Goal: Information Seeking & Learning: Learn about a topic

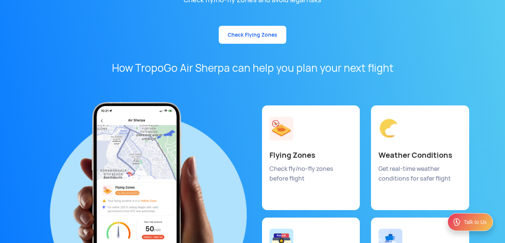
scroll to position [3881, 0]
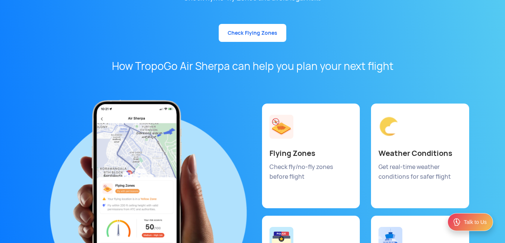
click at [256, 24] on link "Check Flying Zones" at bounding box center [253, 33] width 68 height 18
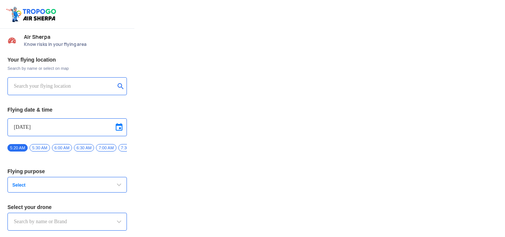
type input "Throttle Dopo"
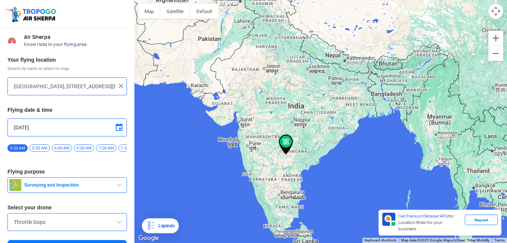
click at [169, 225] on div "Legends" at bounding box center [164, 225] width 19 height 9
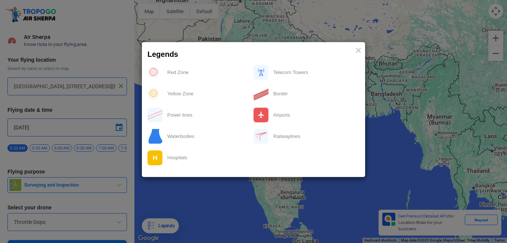
click at [187, 78] on div "Red Zone" at bounding box center [208, 72] width 91 height 15
drag, startPoint x: 187, startPoint y: 78, endPoint x: 180, endPoint y: 75, distance: 7.4
click at [180, 75] on div "Red Zone" at bounding box center [208, 72] width 91 height 15
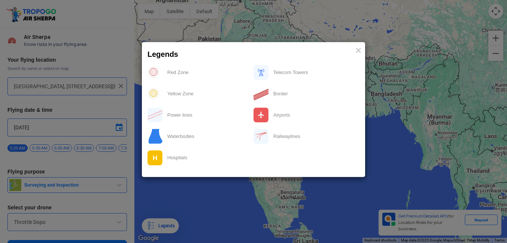
click at [181, 87] on div "Yellow Zone" at bounding box center [208, 93] width 91 height 15
click at [357, 48] on span "×" at bounding box center [358, 50] width 6 height 12
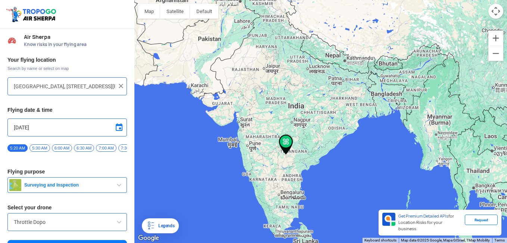
click at [492, 11] on button "Map camera controls" at bounding box center [495, 11] width 15 height 15
click at [498, 34] on button "Zoom in" at bounding box center [495, 38] width 15 height 15
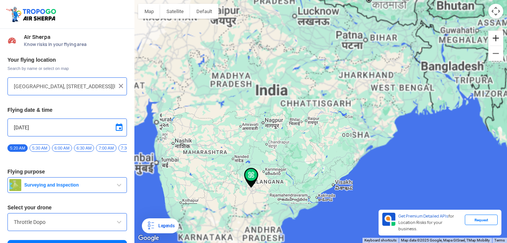
click at [498, 34] on button "Zoom in" at bounding box center [495, 38] width 15 height 15
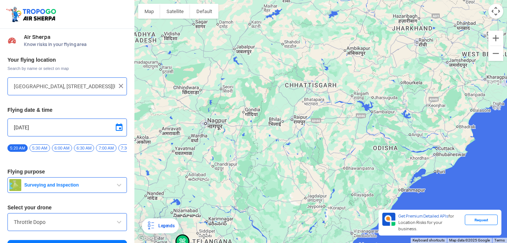
click at [439, 152] on div at bounding box center [320, 121] width 372 height 243
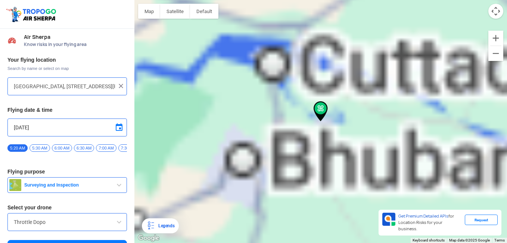
type input "Khalardda, [GEOGRAPHIC_DATA], [GEOGRAPHIC_DATA]"
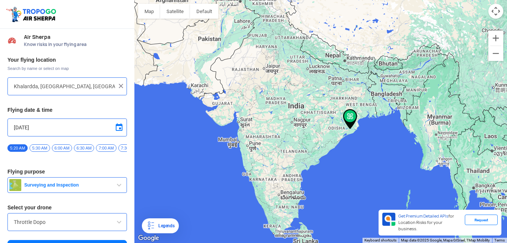
click at [122, 90] on div "Khalardda, [GEOGRAPHIC_DATA], [GEOGRAPHIC_DATA]" at bounding box center [66, 86] width 119 height 18
drag, startPoint x: 124, startPoint y: 84, endPoint x: 121, endPoint y: 84, distance: 3.8
click at [121, 84] on div "Khalardda, [GEOGRAPHIC_DATA], [GEOGRAPHIC_DATA]" at bounding box center [66, 86] width 119 height 18
click at [121, 84] on img at bounding box center [120, 85] width 7 height 7
click at [100, 79] on div at bounding box center [66, 86] width 119 height 18
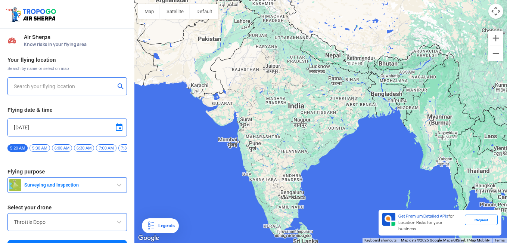
click at [100, 79] on div at bounding box center [66, 86] width 119 height 18
click at [62, 133] on div "[DATE]" at bounding box center [66, 127] width 119 height 18
click at [50, 95] on div at bounding box center [66, 86] width 119 height 18
click at [51, 84] on input "text" at bounding box center [64, 86] width 101 height 9
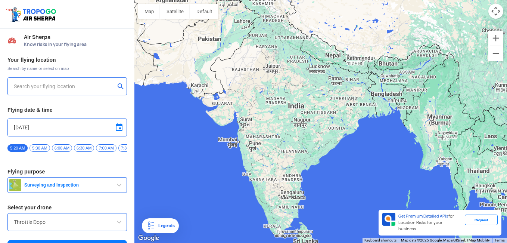
click at [111, 180] on button "Surveying and Inspection" at bounding box center [66, 185] width 119 height 16
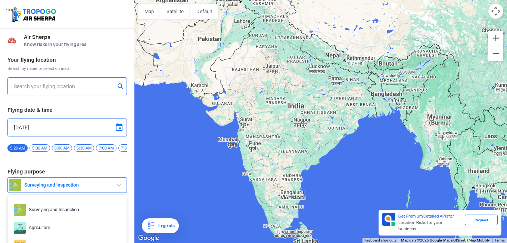
click at [115, 189] on span "button" at bounding box center [119, 184] width 9 height 9
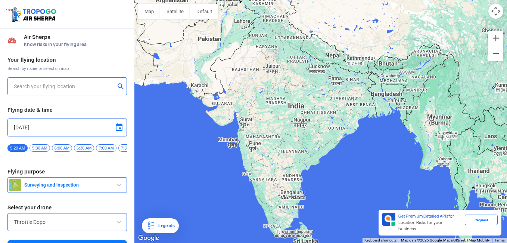
click at [56, 43] on span "Know risks in your flying area" at bounding box center [75, 44] width 103 height 6
copy span "your"
click at [152, 12] on button "Map" at bounding box center [149, 11] width 22 height 15
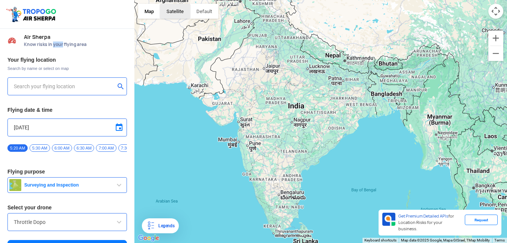
click at [164, 12] on button "Satellite" at bounding box center [175, 11] width 30 height 15
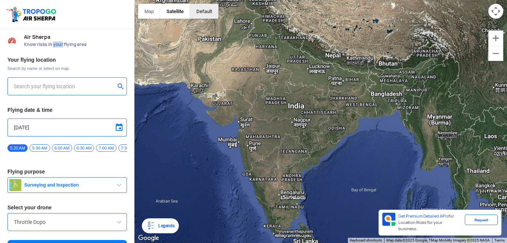
click at [199, 12] on button "button" at bounding box center [204, 11] width 28 height 15
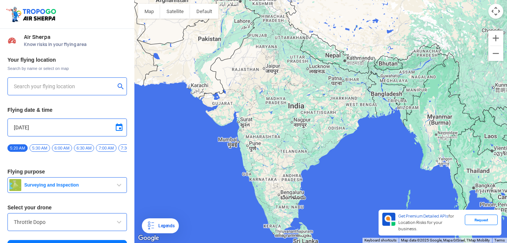
click at [166, 231] on div "Legends" at bounding box center [160, 225] width 37 height 15
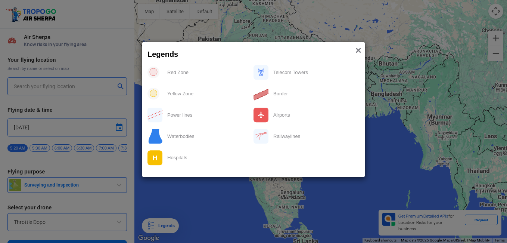
click at [357, 46] on span "×" at bounding box center [358, 50] width 6 height 12
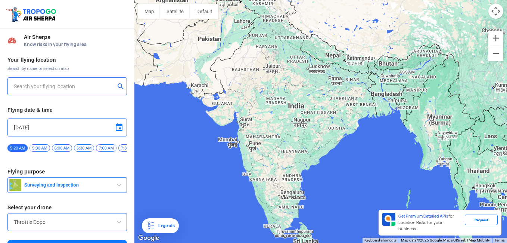
click at [473, 225] on div "Request" at bounding box center [481, 219] width 33 height 10
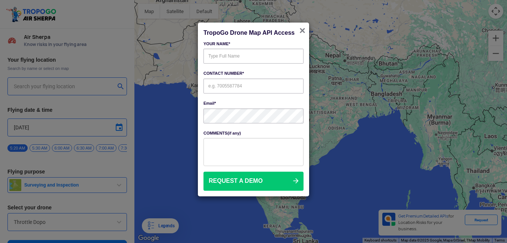
click at [300, 25] on span "×" at bounding box center [302, 31] width 6 height 12
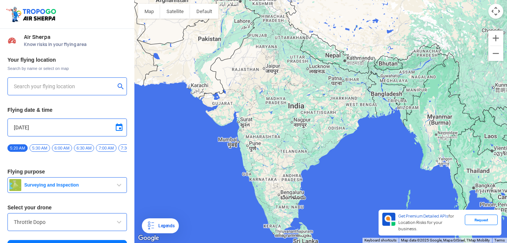
click at [496, 11] on button "Map camera controls" at bounding box center [495, 11] width 15 height 15
click at [477, 7] on button "Zoom out" at bounding box center [476, 11] width 15 height 15
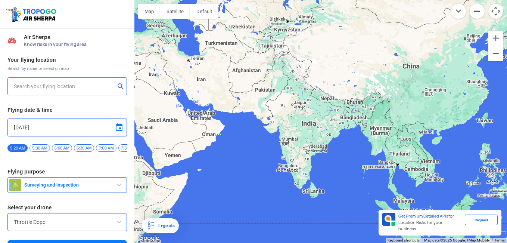
click at [477, 7] on button "Zoom out" at bounding box center [476, 11] width 15 height 15
drag, startPoint x: 477, startPoint y: 7, endPoint x: 492, endPoint y: 35, distance: 32.1
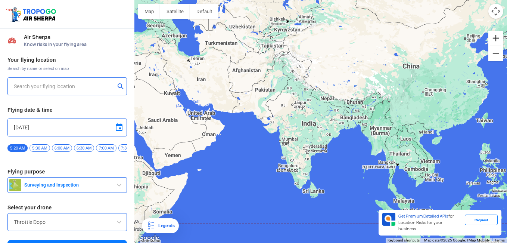
click at [492, 35] on button "Zoom in" at bounding box center [495, 38] width 15 height 15
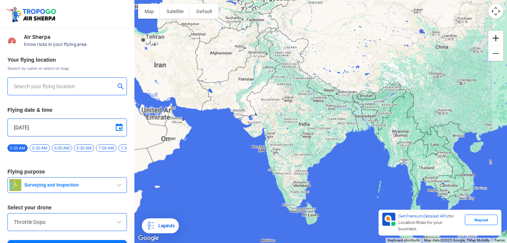
click at [492, 35] on button "Zoom in" at bounding box center [495, 38] width 15 height 15
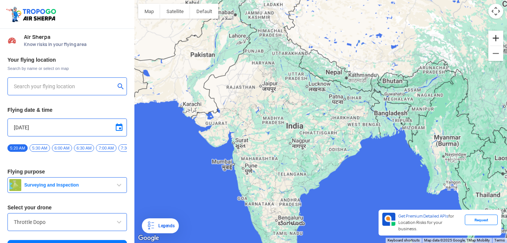
click at [492, 35] on button "Zoom in" at bounding box center [495, 38] width 15 height 15
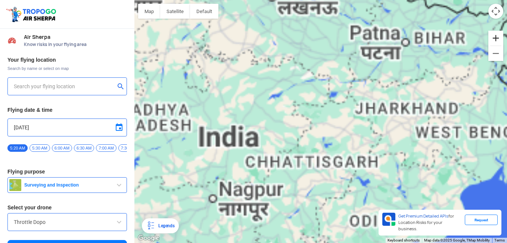
click at [492, 35] on button "Zoom in" at bounding box center [495, 38] width 15 height 15
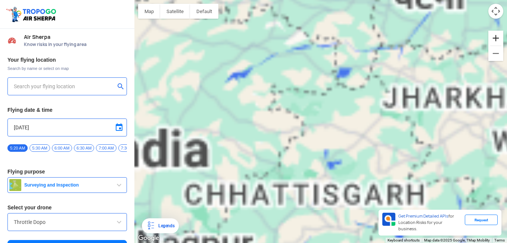
click at [492, 35] on button "Zoom in" at bounding box center [495, 38] width 15 height 15
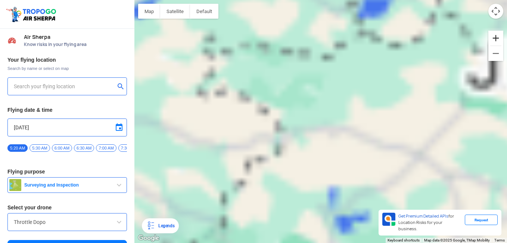
click at [492, 35] on button "Zoom in" at bounding box center [495, 38] width 15 height 15
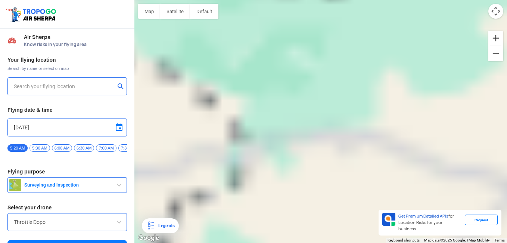
click at [492, 35] on button "Zoom in" at bounding box center [495, 38] width 15 height 15
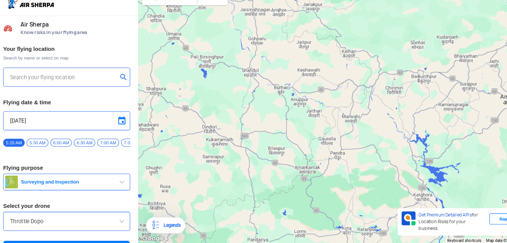
click at [65, 81] on div at bounding box center [66, 86] width 119 height 18
click at [65, 87] on input "text" at bounding box center [64, 86] width 101 height 9
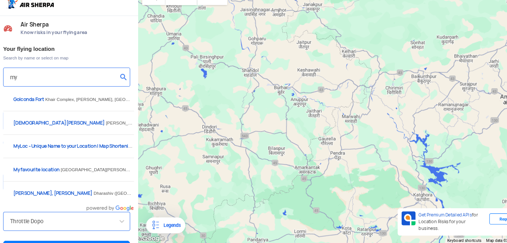
type input "m"
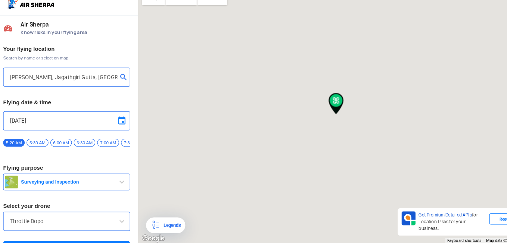
type input "[STREET_ADDRESS][PERSON_NAME]"
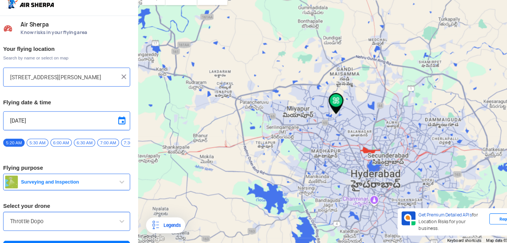
click at [132, 230] on div "Your flying location Search by name or select on map [STREET_ADDRESS][PERSON_NA…" at bounding box center [67, 156] width 134 height 207
click at [132, 231] on div "Your flying location Search by name or select on map [STREET_ADDRESS][PERSON_NA…" at bounding box center [67, 156] width 134 height 207
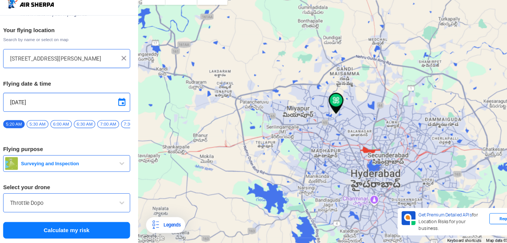
click at [80, 233] on button "Calculate my risk" at bounding box center [66, 230] width 119 height 16
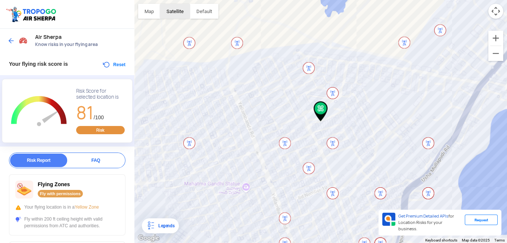
click at [166, 12] on button "Satellite" at bounding box center [175, 11] width 30 height 15
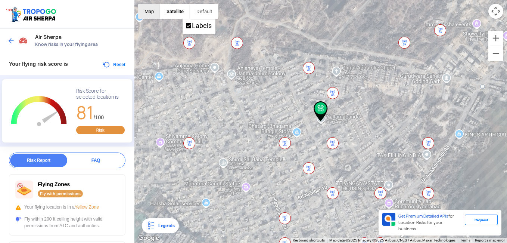
click at [156, 10] on button "Map" at bounding box center [149, 11] width 22 height 15
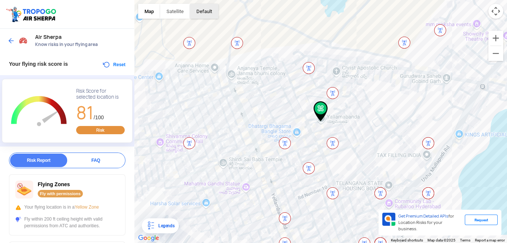
click at [200, 10] on button "button" at bounding box center [204, 11] width 28 height 15
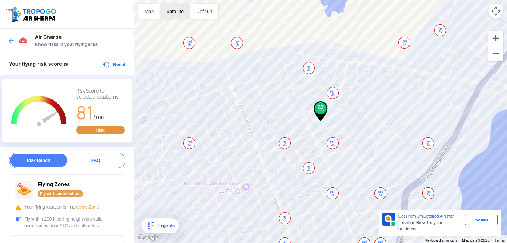
click at [171, 4] on button "Satellite" at bounding box center [175, 11] width 30 height 15
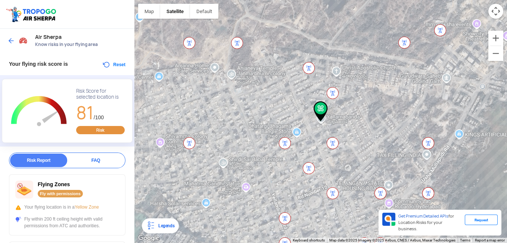
click at [50, 156] on div "Risk Report" at bounding box center [38, 159] width 57 height 13
click at [81, 157] on div "FAQ" at bounding box center [95, 159] width 57 height 13
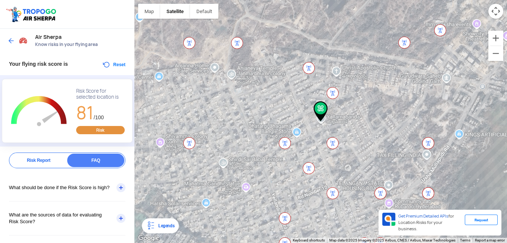
click at [106, 61] on button "Reset" at bounding box center [114, 64] width 24 height 9
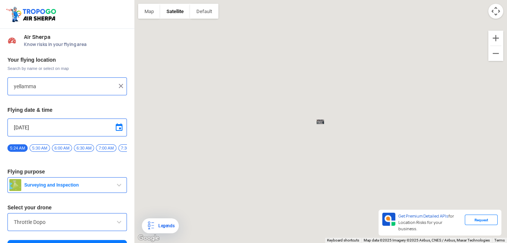
type input "[STREET_ADDRESS][PERSON_NAME]"
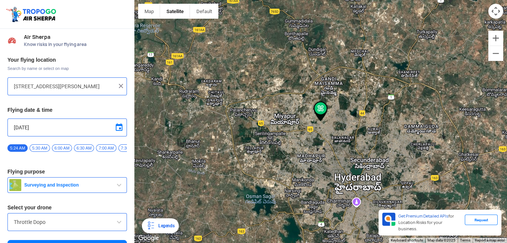
click at [117, 84] on img at bounding box center [120, 85] width 7 height 7
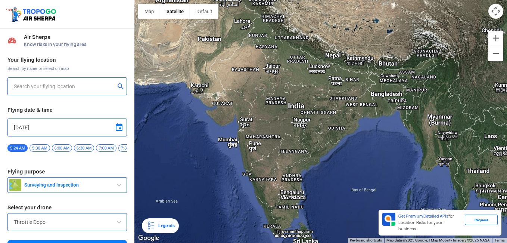
click at [100, 82] on input "text" at bounding box center [64, 86] width 101 height 9
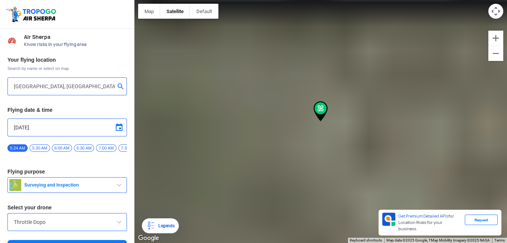
type input "[GEOGRAPHIC_DATA], [GEOGRAPHIC_DATA] [GEOGRAPHIC_DATA], [GEOGRAPHIC_DATA], [GEO…"
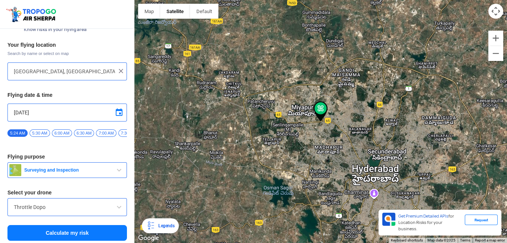
scroll to position [20, 0]
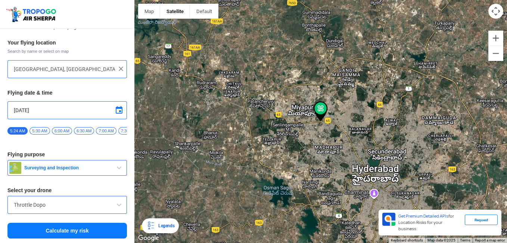
click at [99, 227] on button "Calculate my risk" at bounding box center [66, 230] width 119 height 16
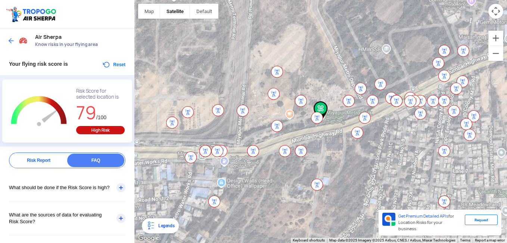
click at [34, 156] on div "Risk Report" at bounding box center [38, 159] width 57 height 13
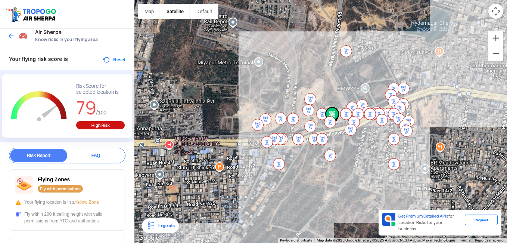
scroll to position [0, 0]
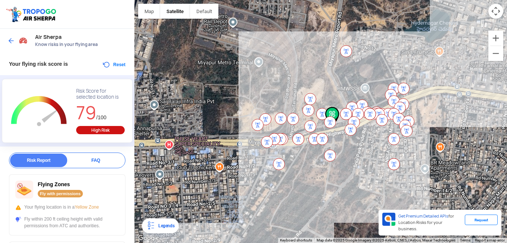
click at [116, 65] on button "Reset" at bounding box center [114, 64] width 24 height 9
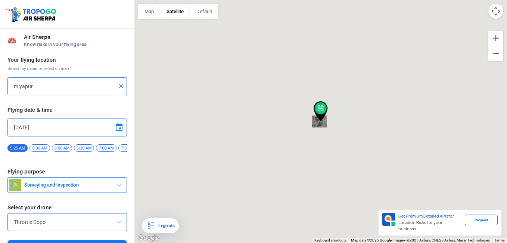
type input "[GEOGRAPHIC_DATA], [GEOGRAPHIC_DATA] [GEOGRAPHIC_DATA], [GEOGRAPHIC_DATA], [GEO…"
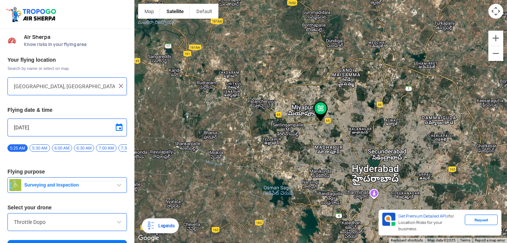
click at [119, 84] on img at bounding box center [120, 85] width 7 height 7
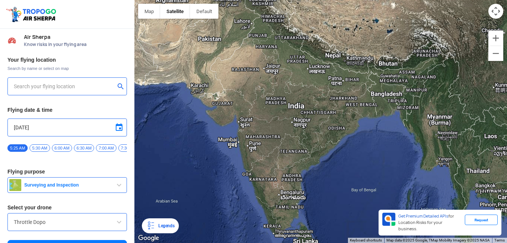
click at [119, 84] on button "submit" at bounding box center [122, 86] width 9 height 7
click at [118, 83] on button "submit" at bounding box center [122, 86] width 9 height 7
click at [91, 76] on div "Your flying location Search by name or select on map Flying date & time [DATE] …" at bounding box center [67, 156] width 134 height 207
click at [91, 82] on input "text" at bounding box center [64, 86] width 101 height 9
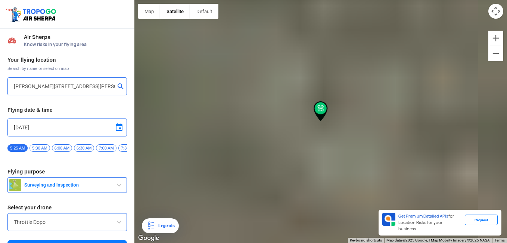
type input "[GEOGRAPHIC_DATA], [GEOGRAPHIC_DATA], [GEOGRAPHIC_DATA]"
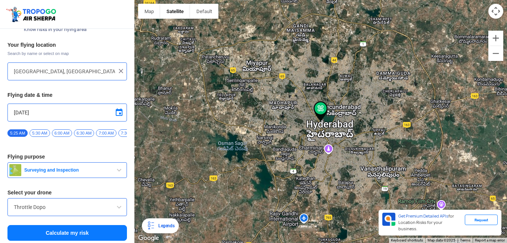
scroll to position [20, 0]
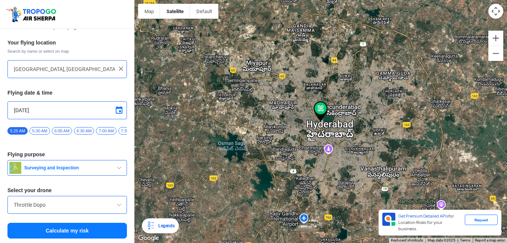
click at [102, 228] on button "Calculate my risk" at bounding box center [66, 230] width 119 height 16
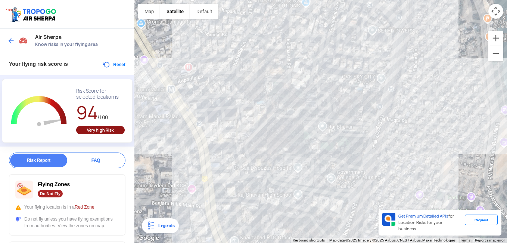
click at [108, 65] on button "Reset" at bounding box center [114, 64] width 24 height 9
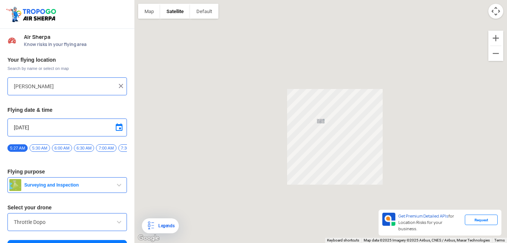
type input "[GEOGRAPHIC_DATA], [GEOGRAPHIC_DATA], [GEOGRAPHIC_DATA]"
